Goal: Find specific page/section: Find specific page/section

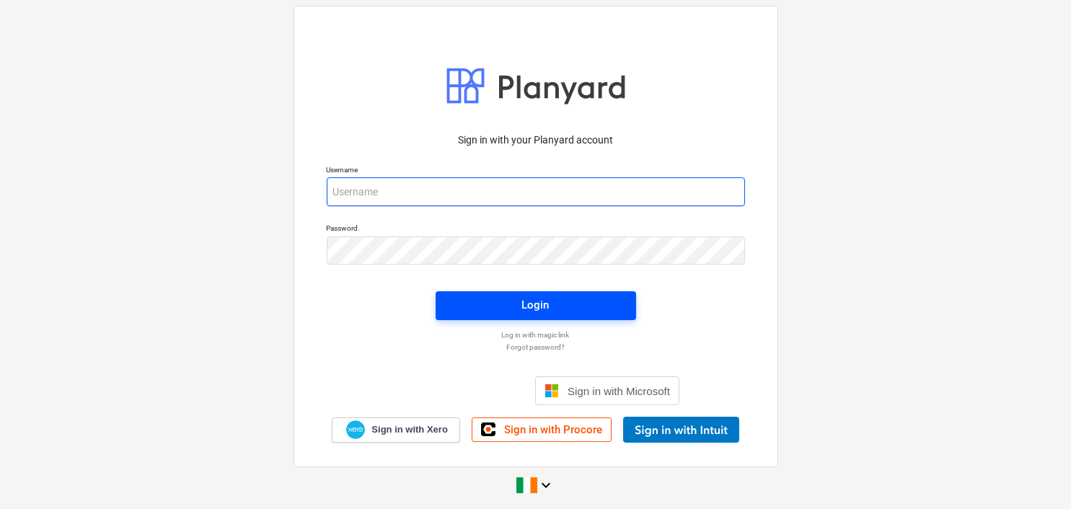
type input "[EMAIL_ADDRESS][DOMAIN_NAME]"
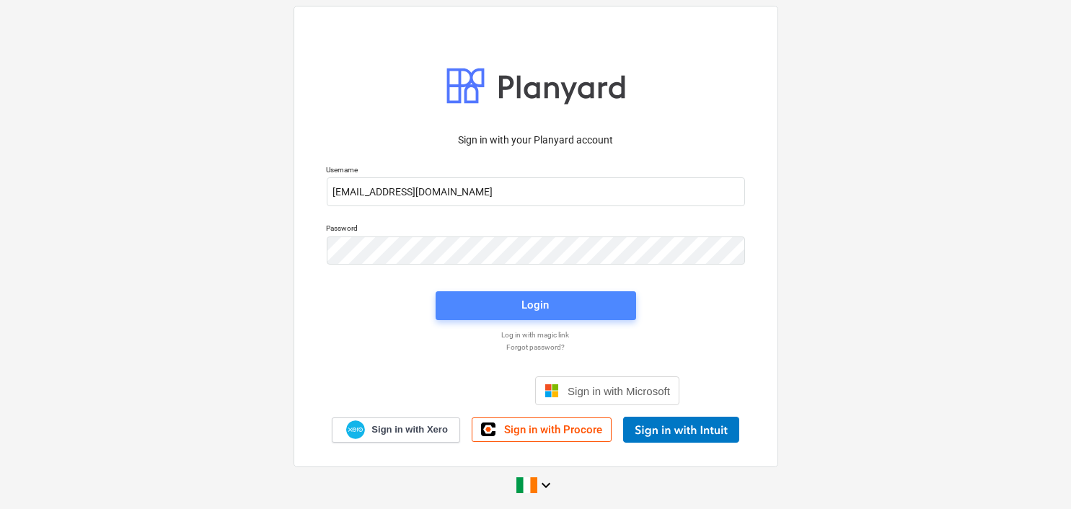
click at [557, 305] on span "Login" at bounding box center [536, 305] width 166 height 19
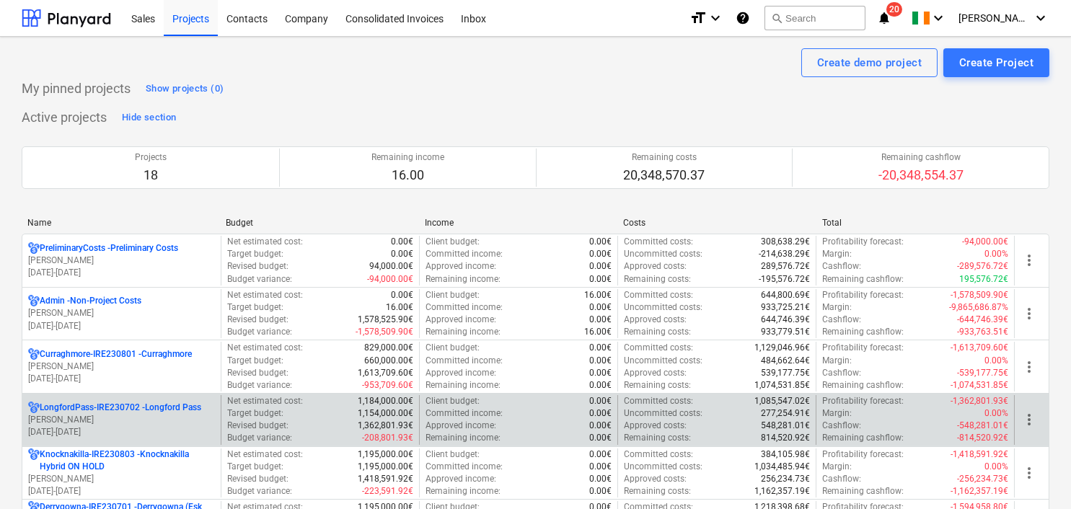
scroll to position [72, 0]
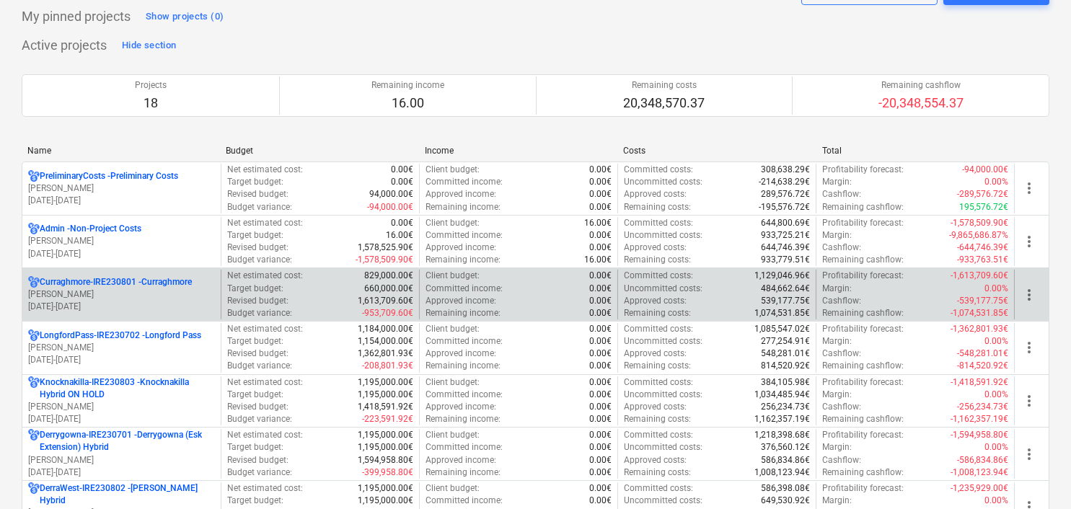
click at [117, 291] on p "[PERSON_NAME]" at bounding box center [121, 294] width 187 height 12
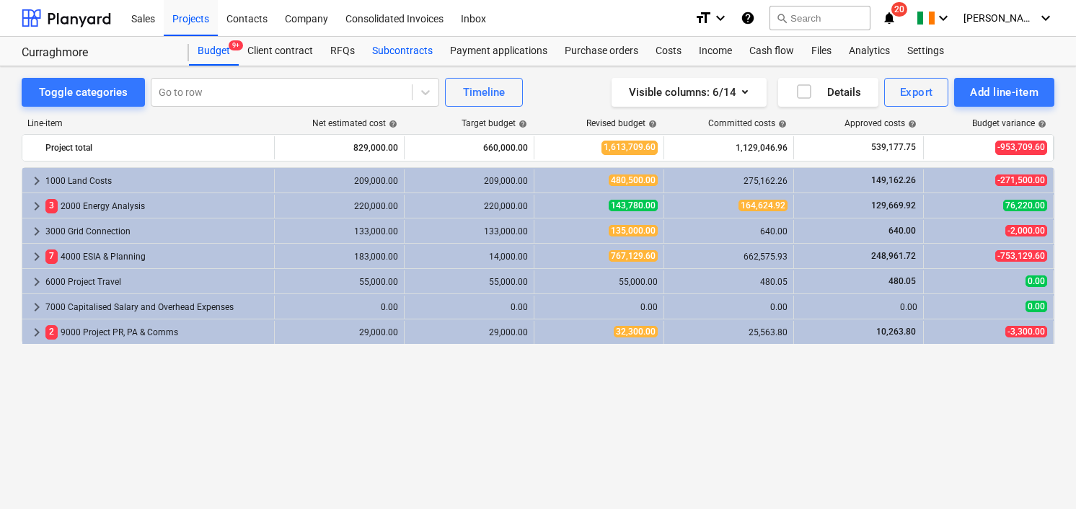
click at [396, 47] on div "Subcontracts" at bounding box center [402, 51] width 78 height 29
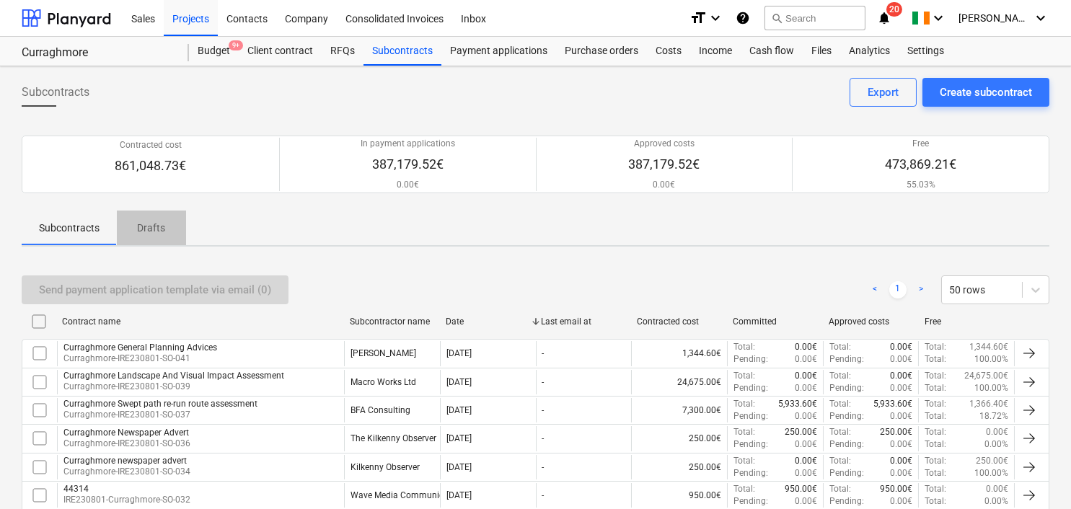
click at [152, 228] on p "Drafts" at bounding box center [151, 228] width 35 height 15
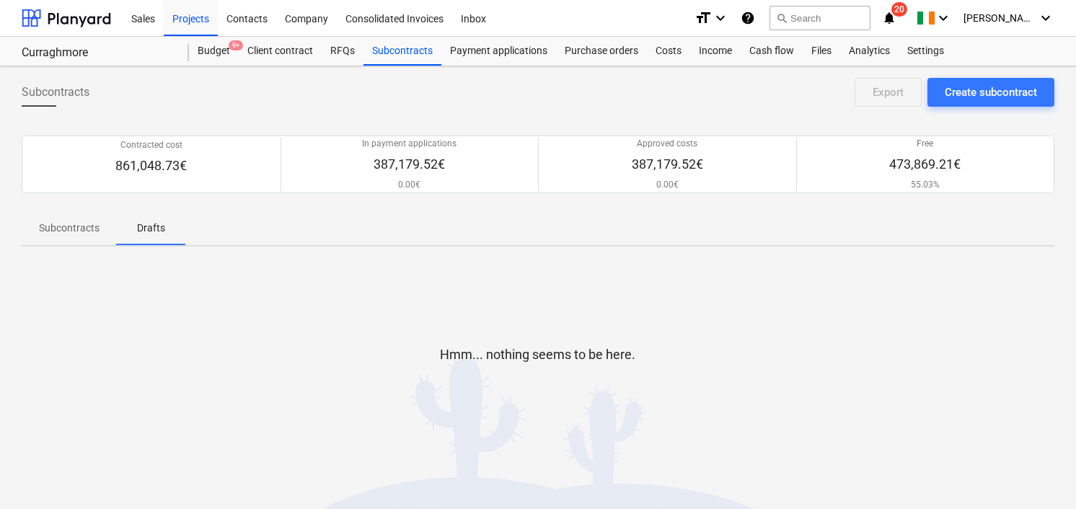
click at [79, 223] on p "Subcontracts" at bounding box center [69, 228] width 61 height 15
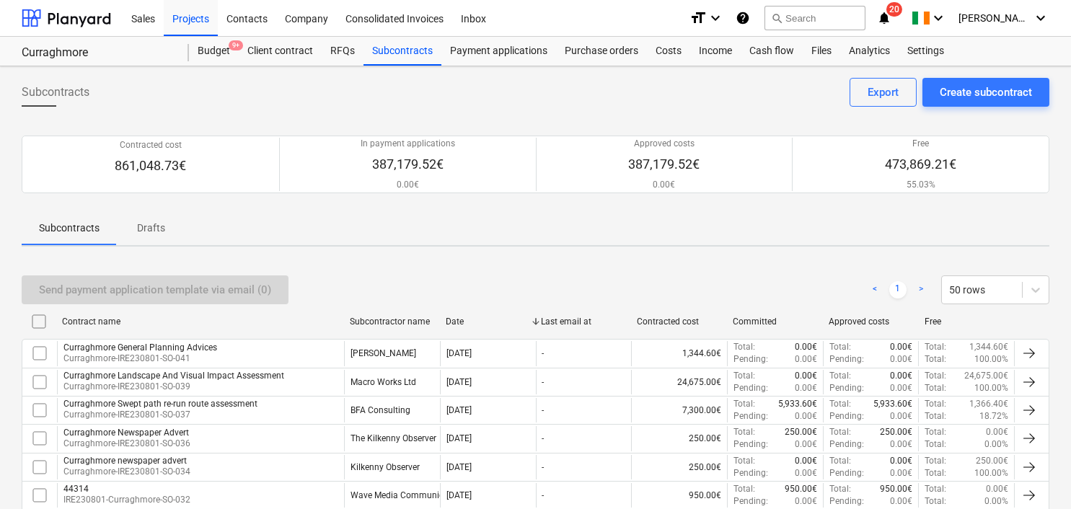
click at [154, 223] on p "Drafts" at bounding box center [151, 228] width 35 height 15
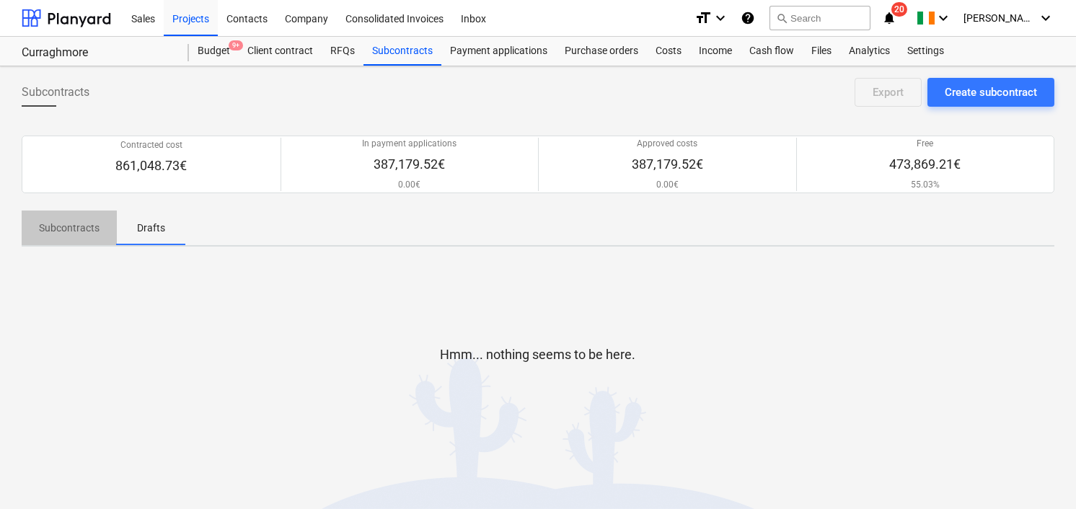
click at [76, 231] on p "Subcontracts" at bounding box center [69, 228] width 61 height 15
